Goal: Transaction & Acquisition: Purchase product/service

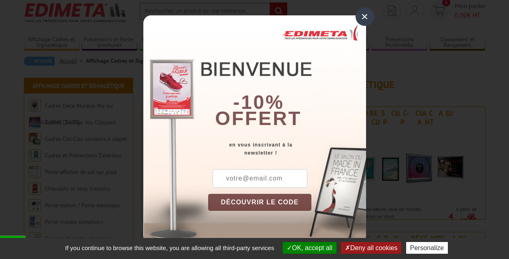
scroll to position [32, 0]
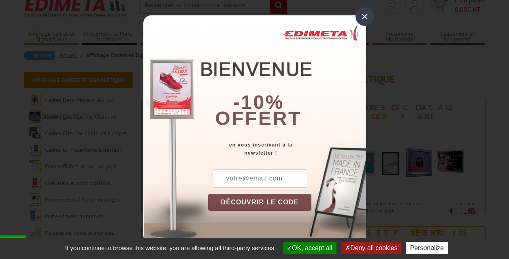
click at [367, 16] on div "×" at bounding box center [365, 16] width 19 height 19
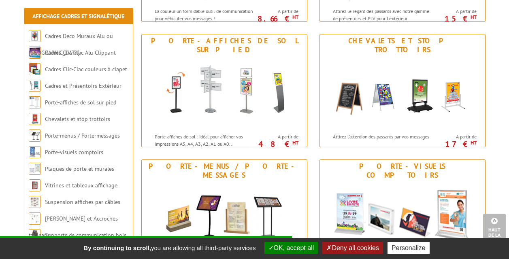
scroll to position [373, 0]
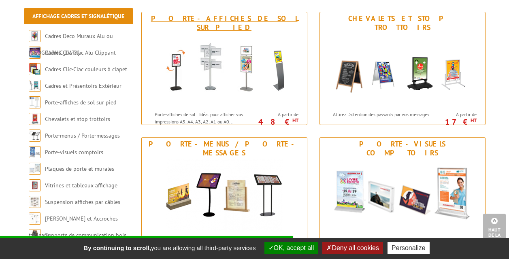
click at [236, 16] on div "Porte-affiches de sol sur pied" at bounding box center [224, 23] width 161 height 18
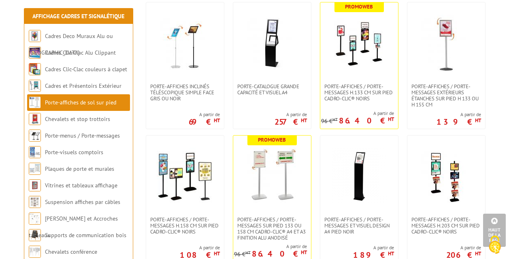
scroll to position [454, 0]
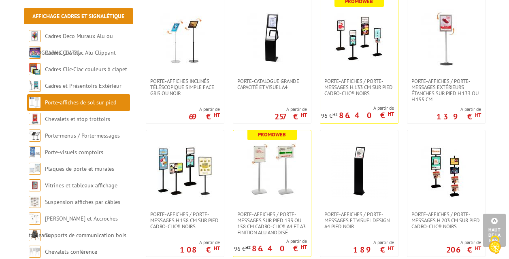
click at [455, 34] on img at bounding box center [446, 37] width 57 height 57
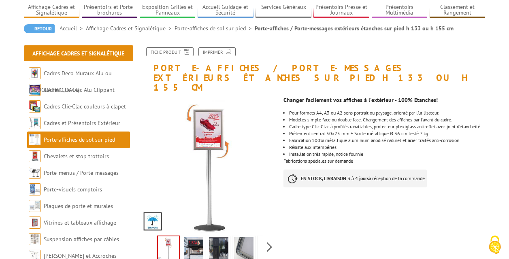
scroll to position [65, 0]
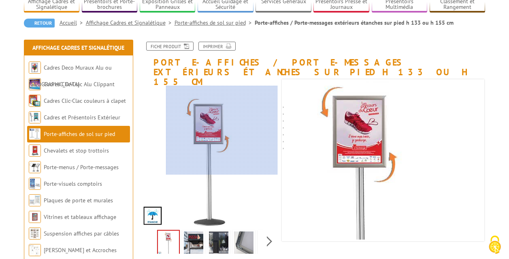
click at [228, 130] on div at bounding box center [222, 130] width 112 height 89
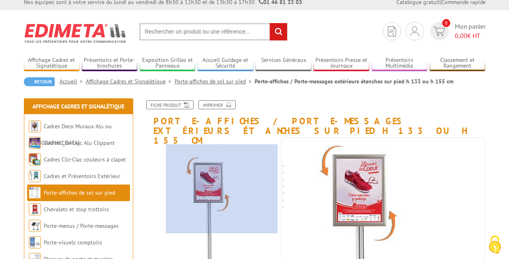
scroll to position [0, 0]
